Goal: Navigation & Orientation: Find specific page/section

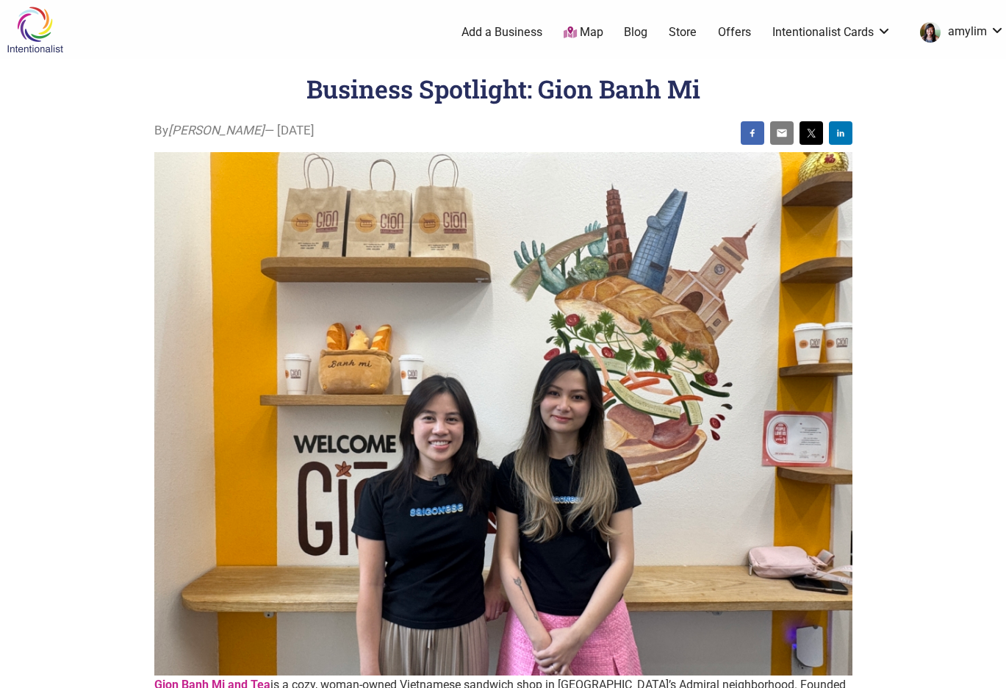
scroll to position [500, 0]
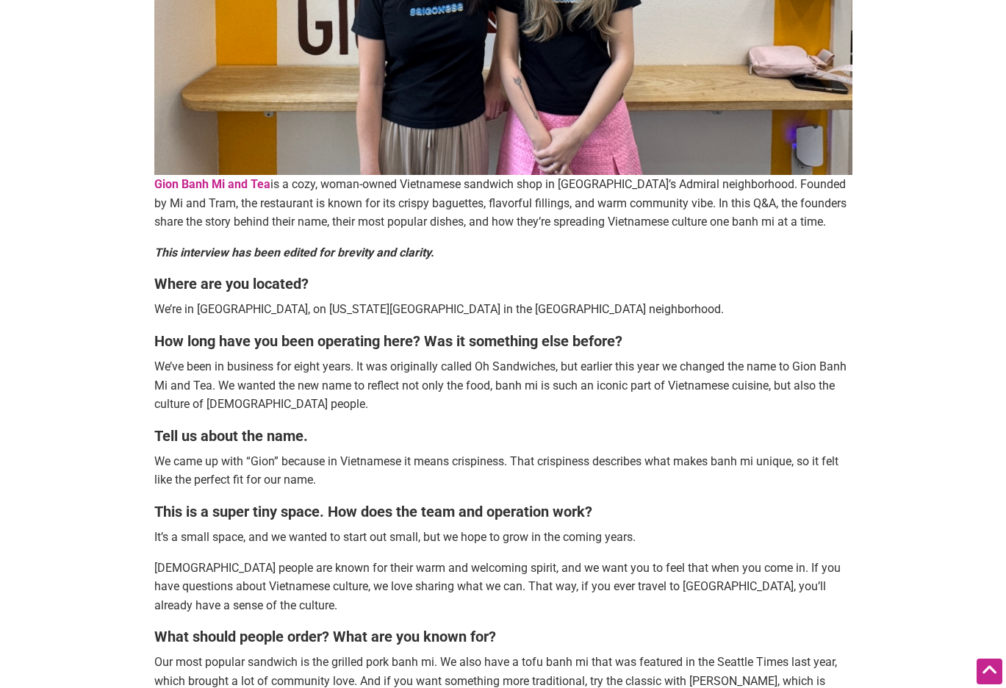
click at [226, 182] on strong "Gion Banh Mi and Tea" at bounding box center [212, 184] width 116 height 14
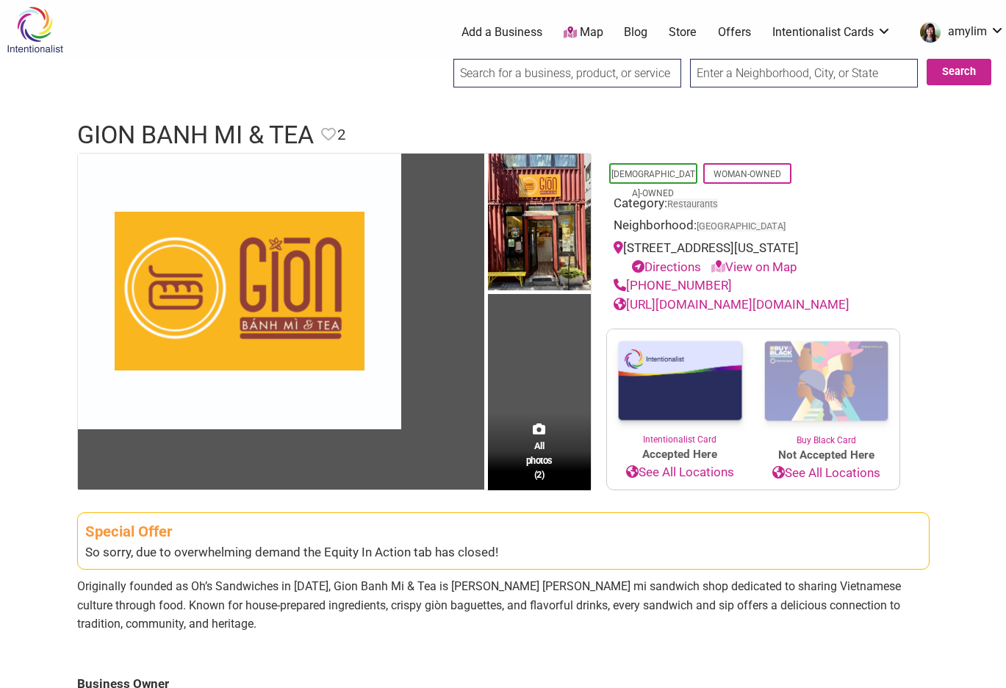
click at [762, 266] on link "View on Map" at bounding box center [754, 266] width 86 height 15
click at [769, 263] on link "View on Map" at bounding box center [754, 266] width 86 height 15
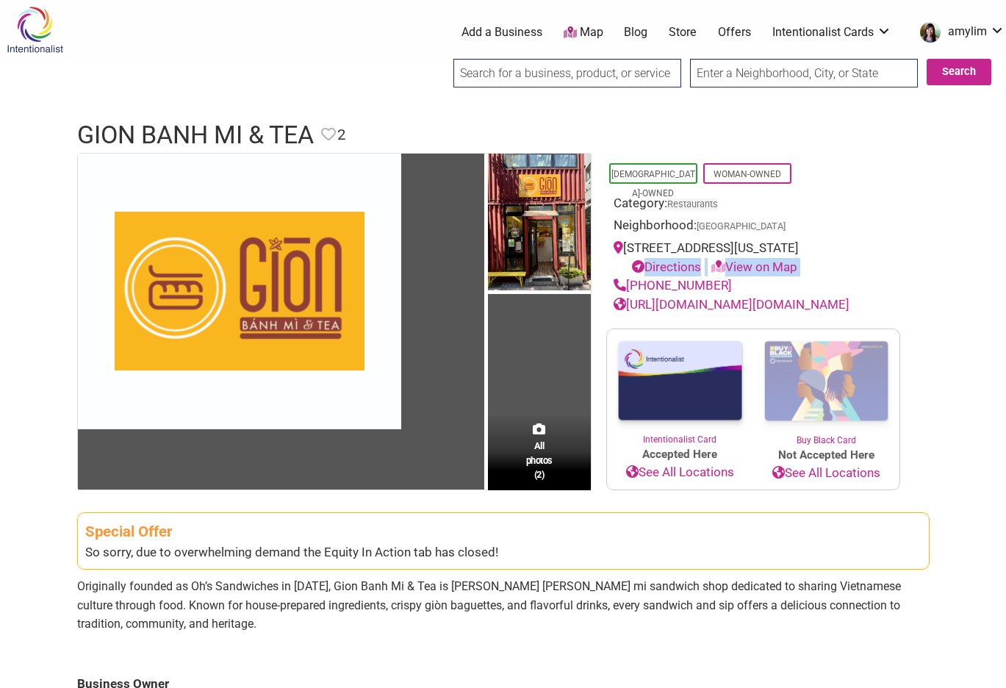
click at [769, 263] on link "View on Map" at bounding box center [754, 266] width 86 height 15
click at [765, 260] on link "View on Map" at bounding box center [754, 266] width 86 height 15
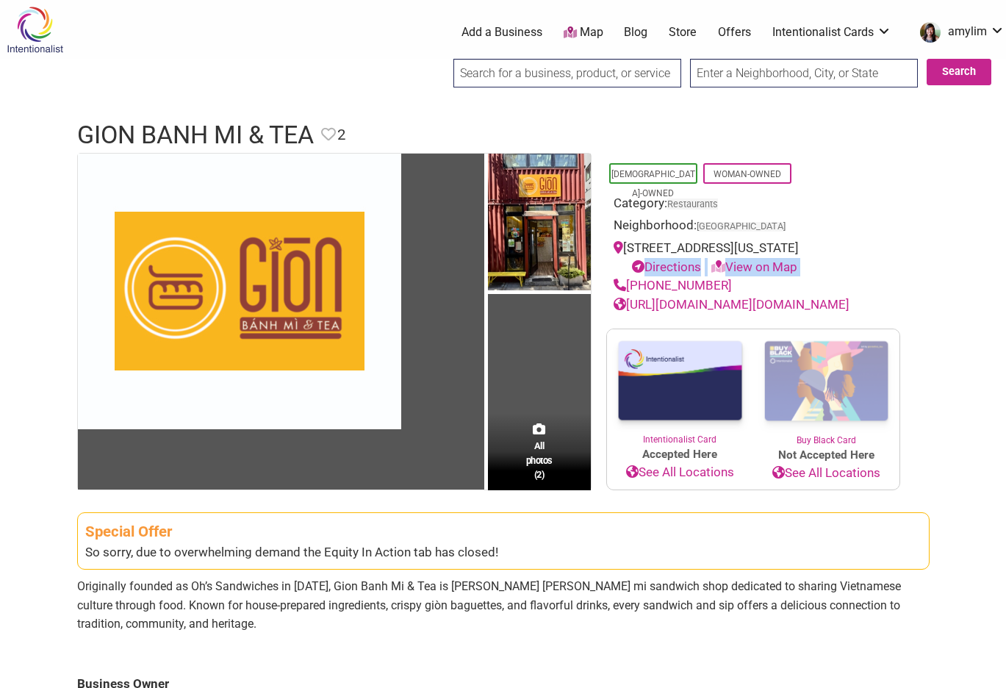
click at [765, 260] on link "View on Map" at bounding box center [754, 266] width 86 height 15
click at [934, 260] on div "All photos (2) Asian-Owned Woman-Owned Category: Restaurants Neighborhood: West…" at bounding box center [502, 613] width 881 height 921
click at [675, 265] on link "Directions" at bounding box center [666, 266] width 69 height 15
